Goal: Task Accomplishment & Management: Complete application form

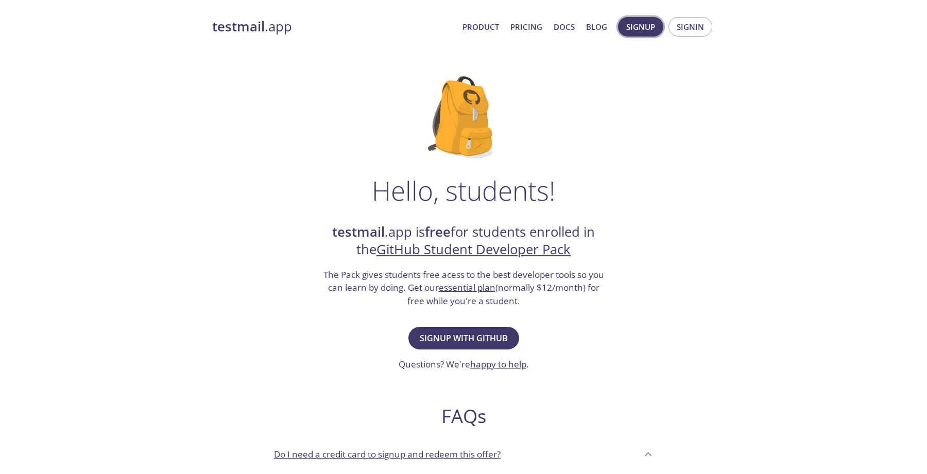
click at [646, 29] on span "Signup" at bounding box center [640, 26] width 29 height 13
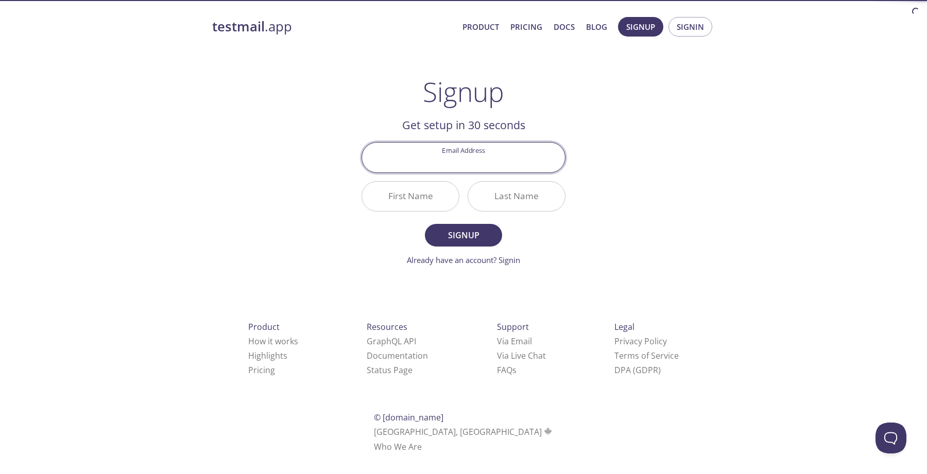
click at [417, 163] on input "Email Address" at bounding box center [463, 157] width 203 height 29
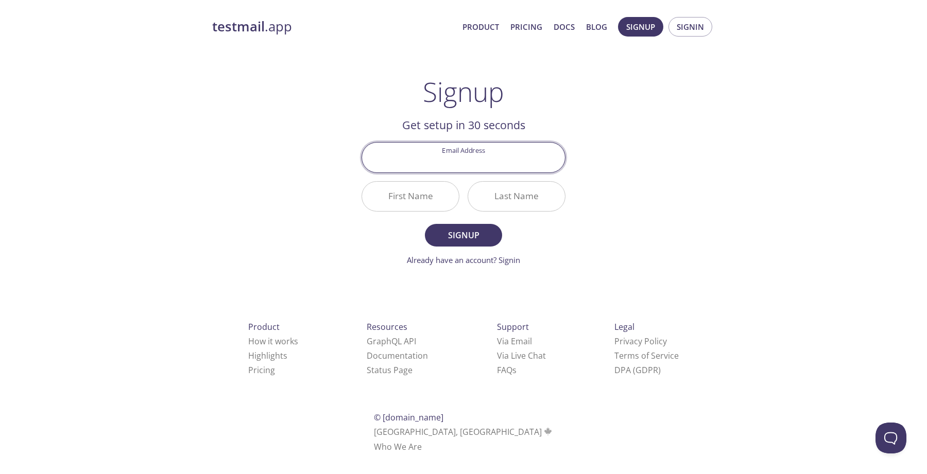
click at [417, 163] on input "Email Address" at bounding box center [463, 157] width 203 height 29
click at [285, 184] on div "testmail .app Product Pricing Docs Blog Signup Signin Signup Get setup in 30 se…" at bounding box center [463, 246] width 527 height 473
click at [422, 164] on input "Email Address" at bounding box center [463, 157] width 203 height 29
click at [422, 162] on input "Email Address" at bounding box center [463, 157] width 203 height 29
click at [694, 13] on div "testmail .app Product Pricing Docs Blog Signup Signin" at bounding box center [463, 26] width 502 height 33
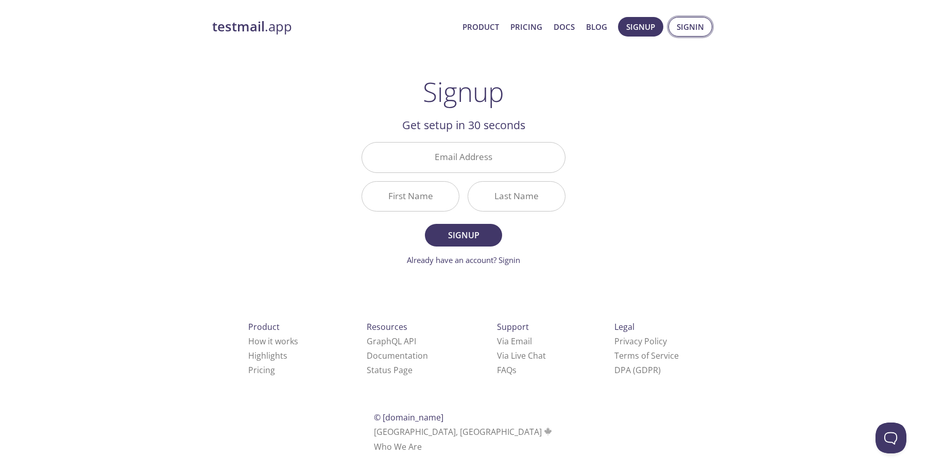
click at [690, 22] on span "Signin" at bounding box center [689, 26] width 27 height 13
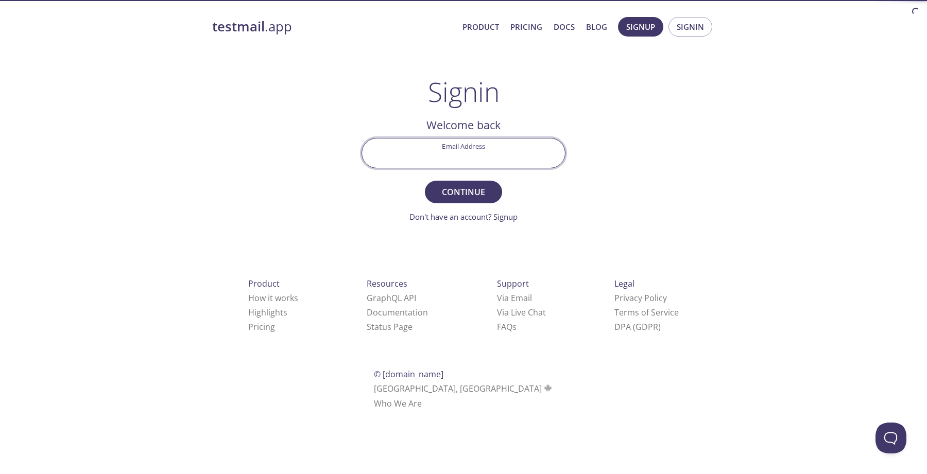
click at [409, 165] on input "Email Address" at bounding box center [463, 152] width 203 height 29
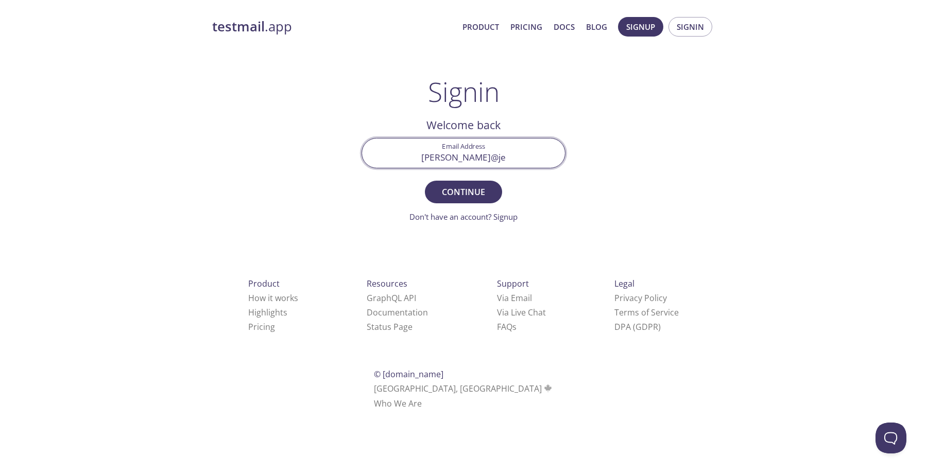
type input "[PERSON_NAME][EMAIL_ADDRESS][DOMAIN_NAME]"
click at [459, 194] on span "Continue" at bounding box center [463, 192] width 55 height 14
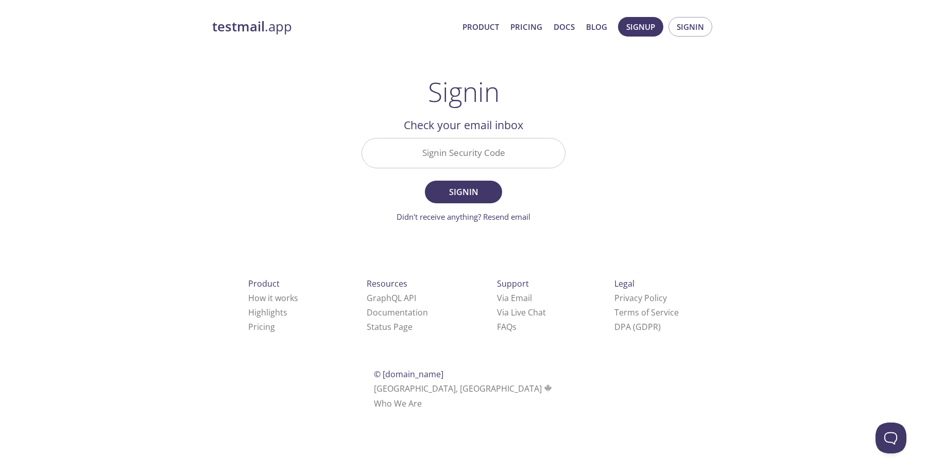
click at [474, 158] on input "Signin Security Code" at bounding box center [463, 152] width 203 height 29
click at [424, 156] on input "Signin Security Code" at bounding box center [463, 152] width 203 height 29
click at [465, 153] on input "Signin Security Code" at bounding box center [463, 152] width 203 height 29
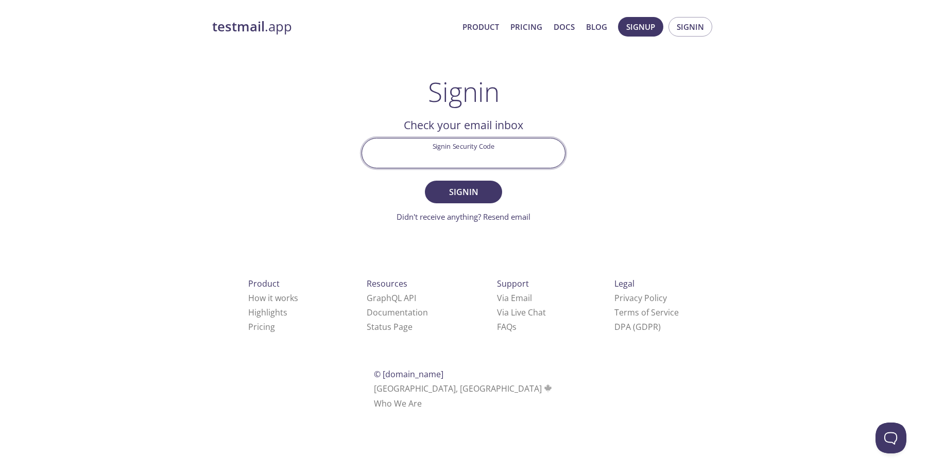
click at [363, 144] on div "Signin Security Code" at bounding box center [463, 153] width 204 height 30
click at [443, 150] on input "Signin Security Code" at bounding box center [463, 152] width 203 height 29
click at [445, 151] on input "Signin Security Code" at bounding box center [463, 152] width 203 height 29
click at [561, 102] on div "Signin Welcome back Email Address [PERSON_NAME][EMAIL_ADDRESS][DOMAIN_NAME] Con…" at bounding box center [463, 149] width 204 height 147
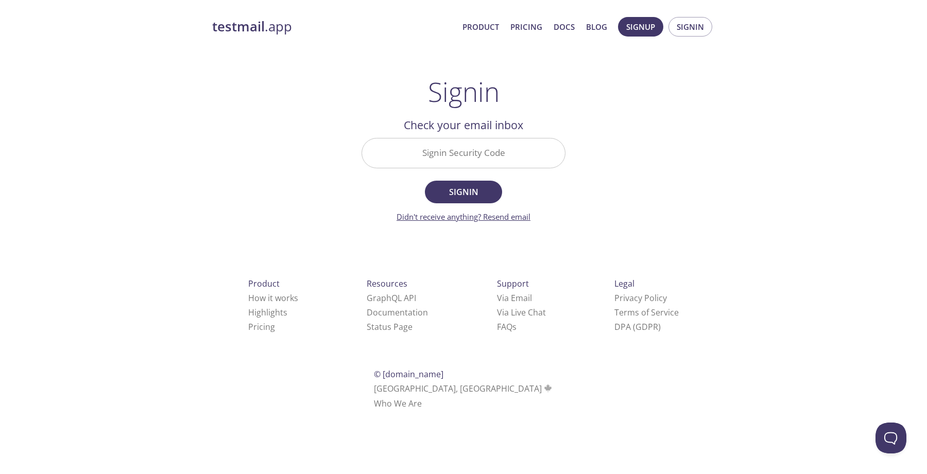
click at [504, 218] on link "Didn't receive anything? Resend email" at bounding box center [463, 217] width 134 height 10
click at [634, 28] on span "Signup" at bounding box center [640, 26] width 29 height 13
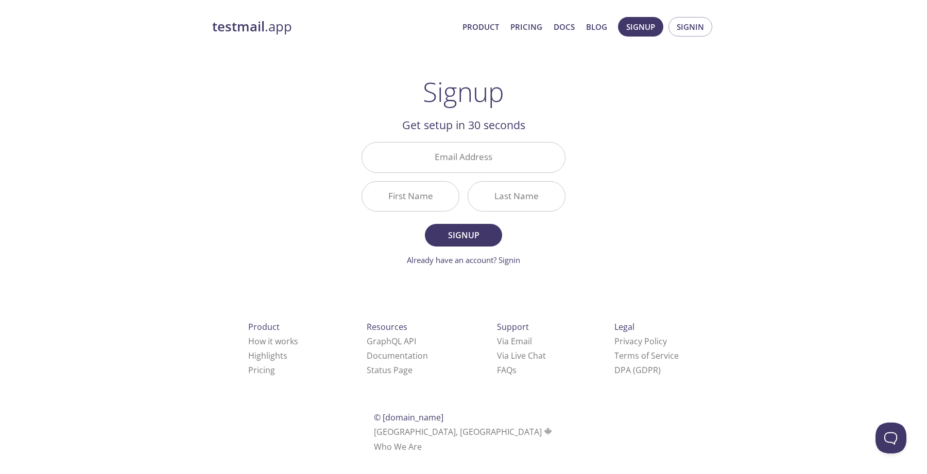
click at [302, 137] on div "testmail .app Product Pricing Docs Blog Signup Signin Signup Get setup in 30 se…" at bounding box center [463, 246] width 527 height 473
click at [428, 162] on input "Email Address" at bounding box center [463, 157] width 203 height 29
click at [326, 179] on div "testmail .app Product Pricing Docs Blog Signup Signin Signup Get setup in 30 se…" at bounding box center [463, 246] width 527 height 473
drag, startPoint x: 448, startPoint y: 187, endPoint x: 449, endPoint y: 182, distance: 5.2
click at [448, 184] on input "First Name" at bounding box center [410, 196] width 97 height 29
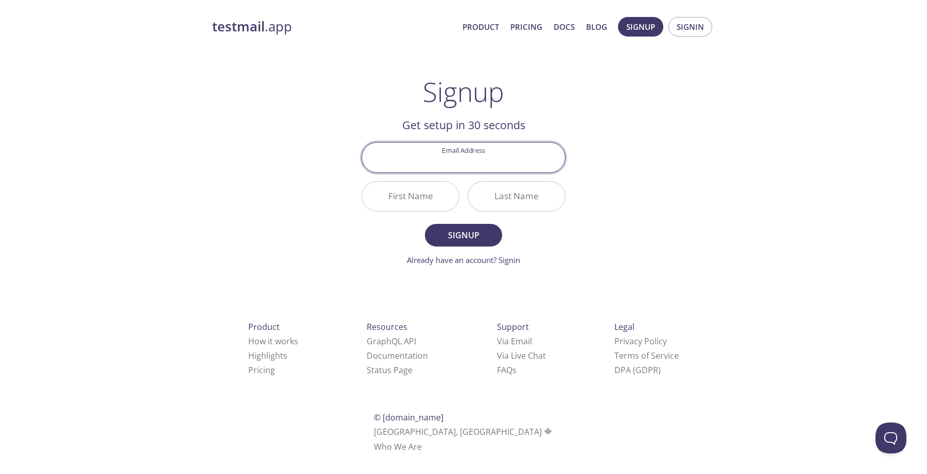
click at [449, 165] on input "Email Address" at bounding box center [463, 157] width 203 height 29
type input "[PERSON_NAME][EMAIL_ADDRESS][DOMAIN_NAME]"
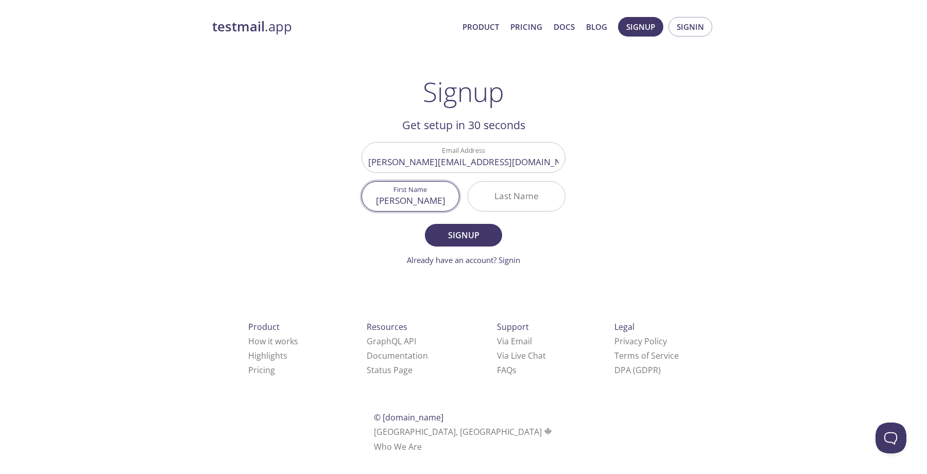
type input "[PERSON_NAME]"
type input "Curaq"
click at [538, 206] on input "Curaq" at bounding box center [516, 196] width 97 height 29
type input "Cura"
click at [482, 223] on form "Email Address [PERSON_NAME][EMAIL_ADDRESS][DOMAIN_NAME] First Name [PERSON_NAME…" at bounding box center [463, 204] width 204 height 124
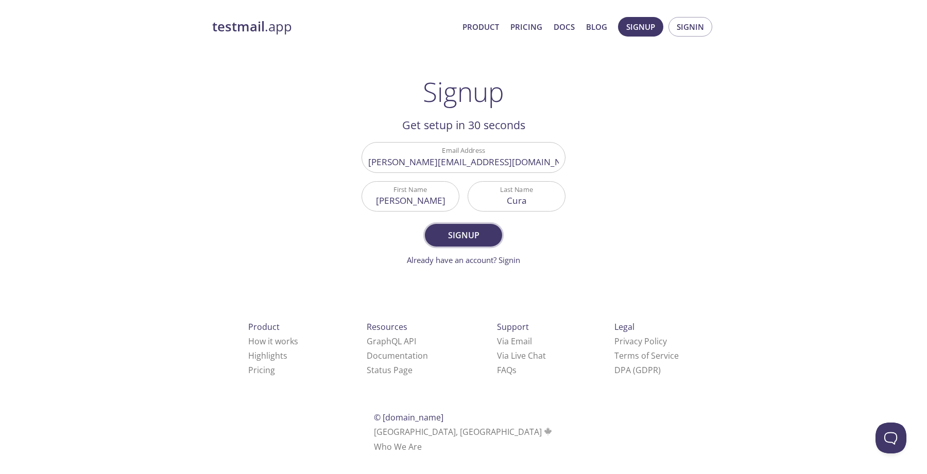
click at [472, 233] on span "Signup" at bounding box center [463, 235] width 55 height 14
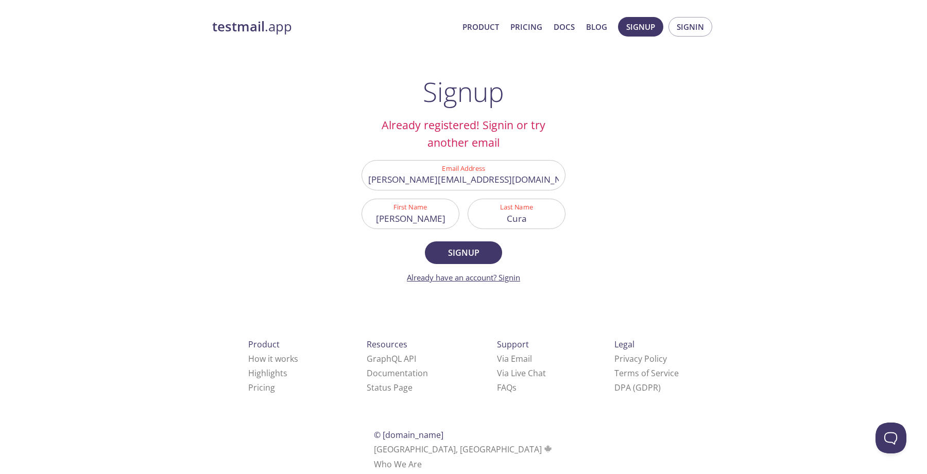
click at [506, 281] on link "Already have an account? Signin" at bounding box center [463, 277] width 113 height 10
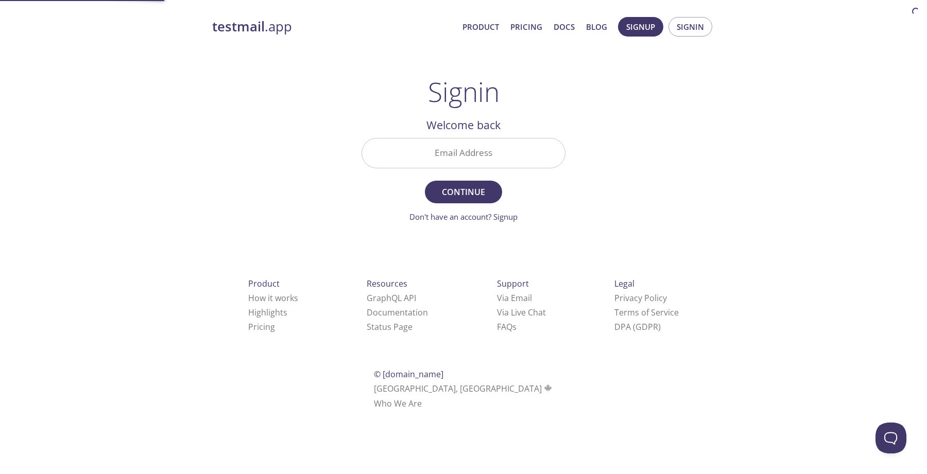
click at [478, 155] on input "Email Address" at bounding box center [463, 152] width 203 height 29
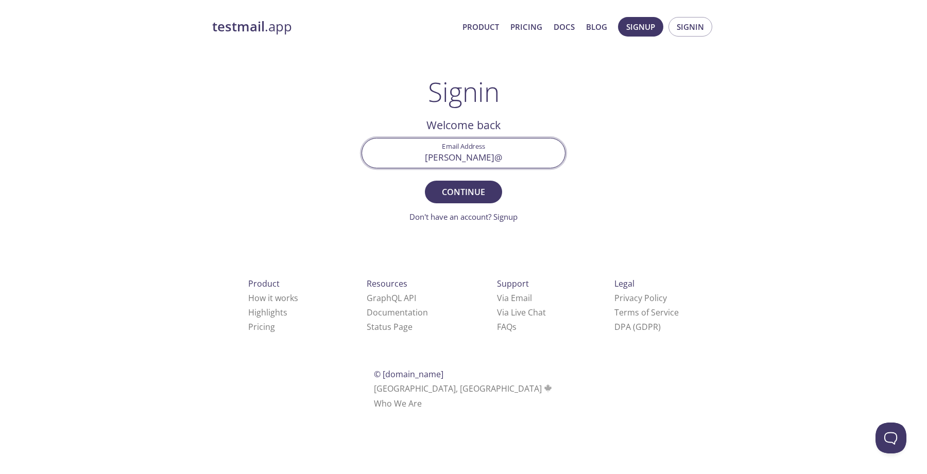
type input "[PERSON_NAME][EMAIL_ADDRESS][DOMAIN_NAME]"
click at [455, 193] on span "Continue" at bounding box center [463, 192] width 55 height 14
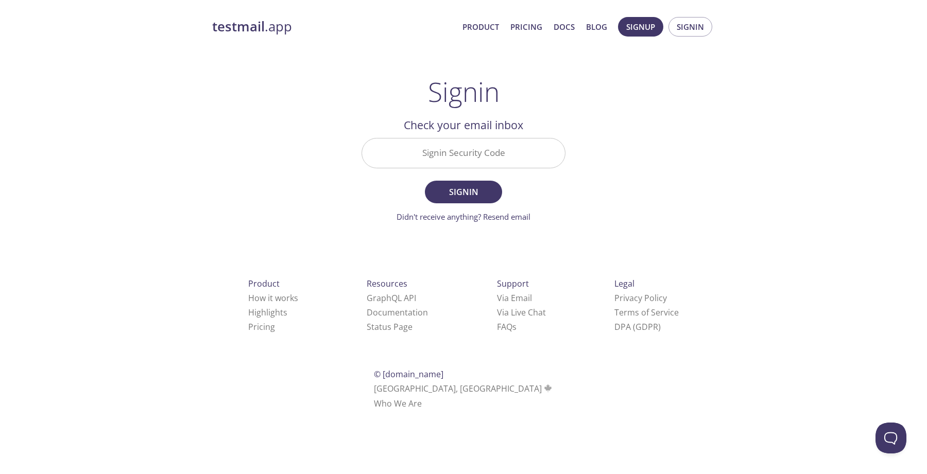
click at [474, 156] on input "Signin Security Code" at bounding box center [463, 152] width 203 height 29
click at [284, 147] on div "testmail .app Product Pricing Docs Blog Signup Signin Signin Welcome back Email…" at bounding box center [463, 224] width 527 height 429
click at [410, 150] on input "Signin Security Code" at bounding box center [463, 152] width 203 height 29
click at [516, 150] on input "Signin Security Code" at bounding box center [463, 152] width 203 height 29
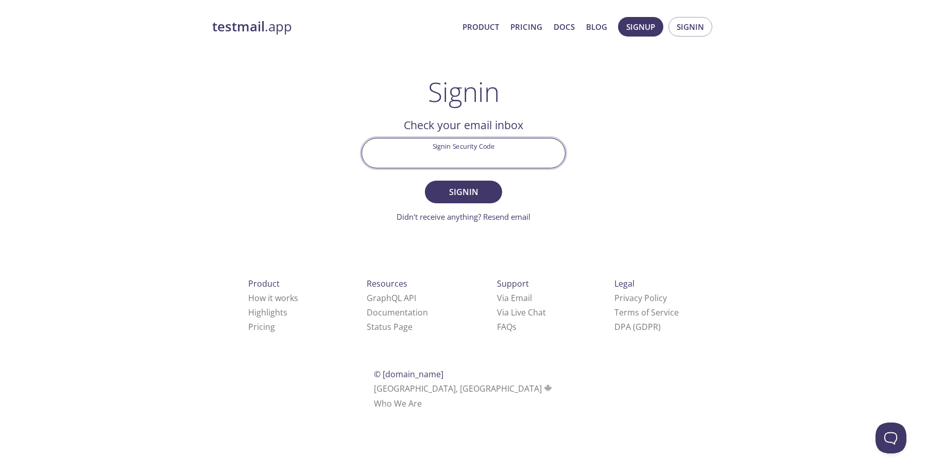
click at [612, 129] on div "testmail .app Product Pricing Docs Blog Signup Signin Signin Welcome back Email…" at bounding box center [463, 224] width 527 height 429
click at [490, 160] on input "Signin Security Code" at bounding box center [463, 152] width 203 height 29
paste input "DWWF7U1"
type input "DWWF7U1"
click at [446, 190] on span "Signin" at bounding box center [463, 192] width 55 height 14
